Goal: Transaction & Acquisition: Subscribe to service/newsletter

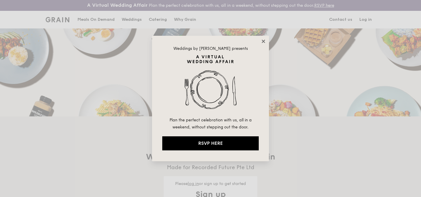
click at [261, 43] on icon at bounding box center [263, 41] width 5 height 5
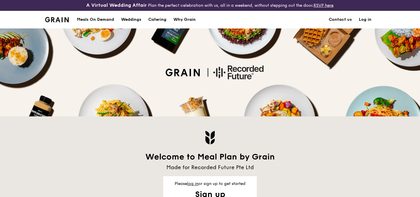
click at [362, 21] on link "Log in" at bounding box center [365, 20] width 20 height 18
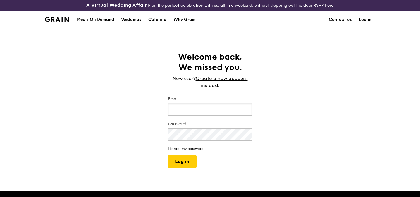
type input "[PERSON_NAME][EMAIL_ADDRESS][DOMAIN_NAME]"
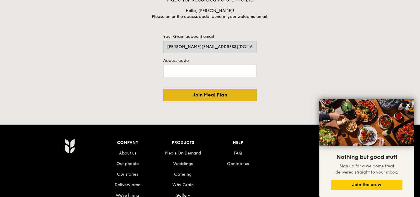
scroll to position [108, 0]
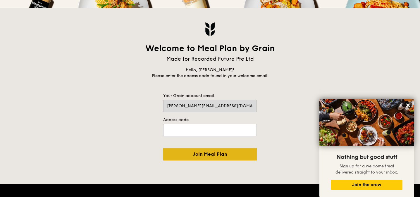
click at [185, 148] on input "Join Meal Plan" at bounding box center [210, 154] width 94 height 12
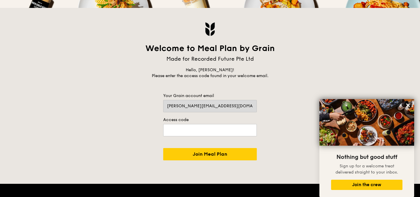
click at [255, 51] on div "Welcome to Meal Plan by Grain" at bounding box center [210, 48] width 140 height 11
